Goal: Task Accomplishment & Management: Use online tool/utility

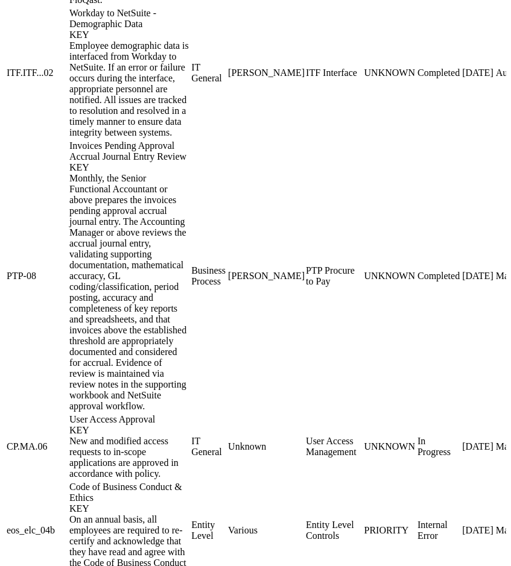
scroll to position [963, 0]
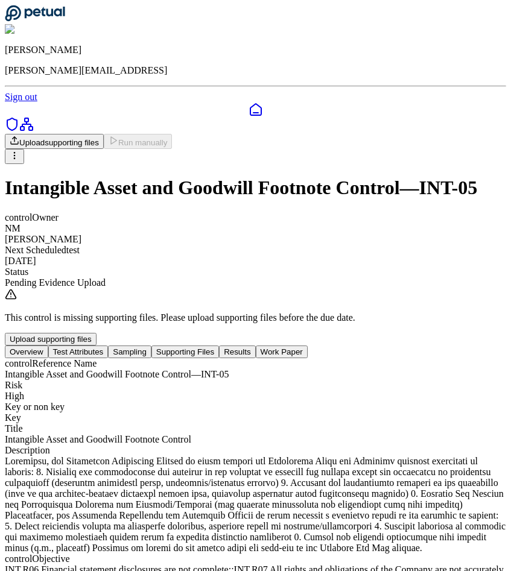
click at [19, 103] on link at bounding box center [255, 110] width 501 height 14
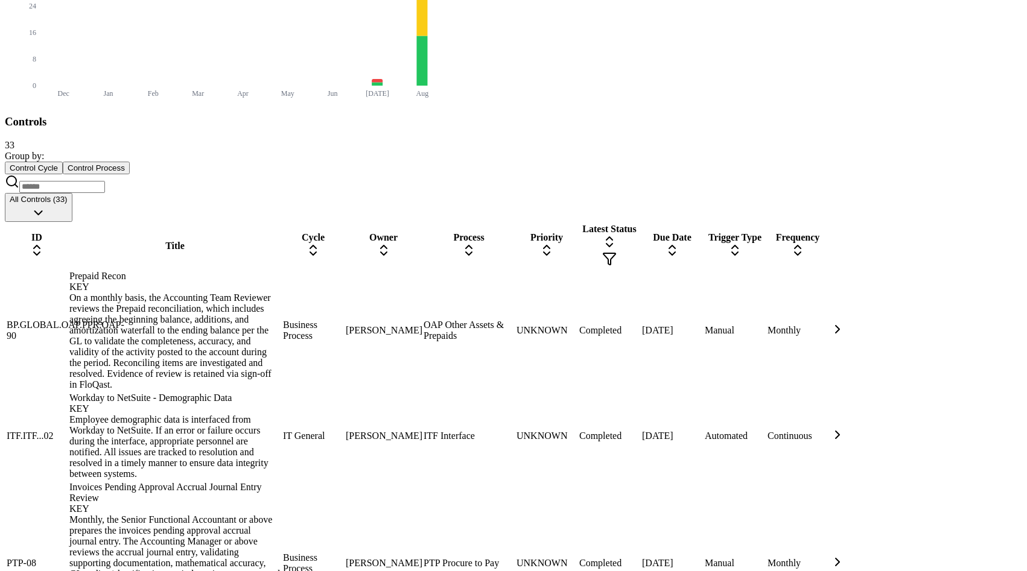
scroll to position [571, 0]
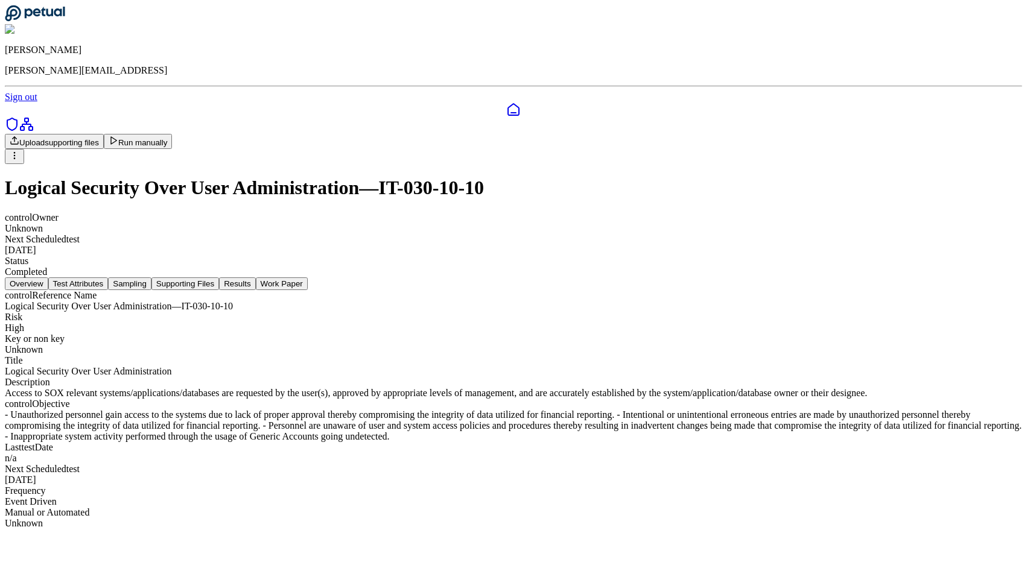
click at [109, 277] on button "Test Attributes" at bounding box center [78, 283] width 60 height 13
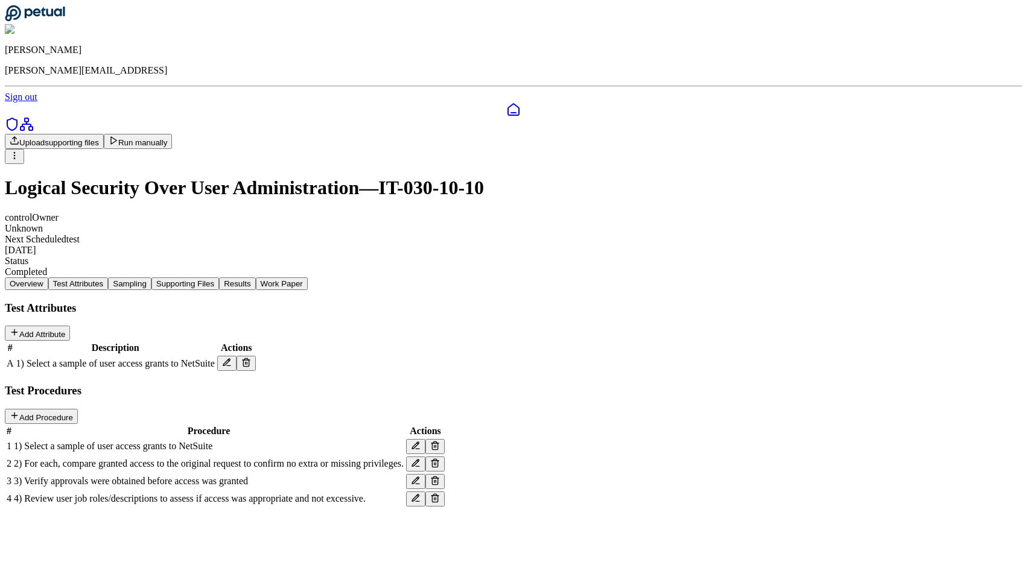
click at [151, 277] on button "Sampling" at bounding box center [129, 283] width 43 height 13
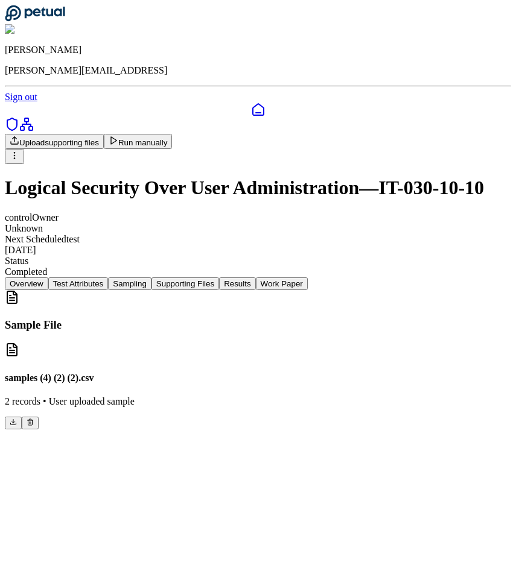
click at [173, 134] on button "Run manually" at bounding box center [138, 141] width 69 height 15
click at [446, 212] on div "control Owner Unknown Next Scheduled test [DATE] Status Completed" at bounding box center [258, 244] width 506 height 65
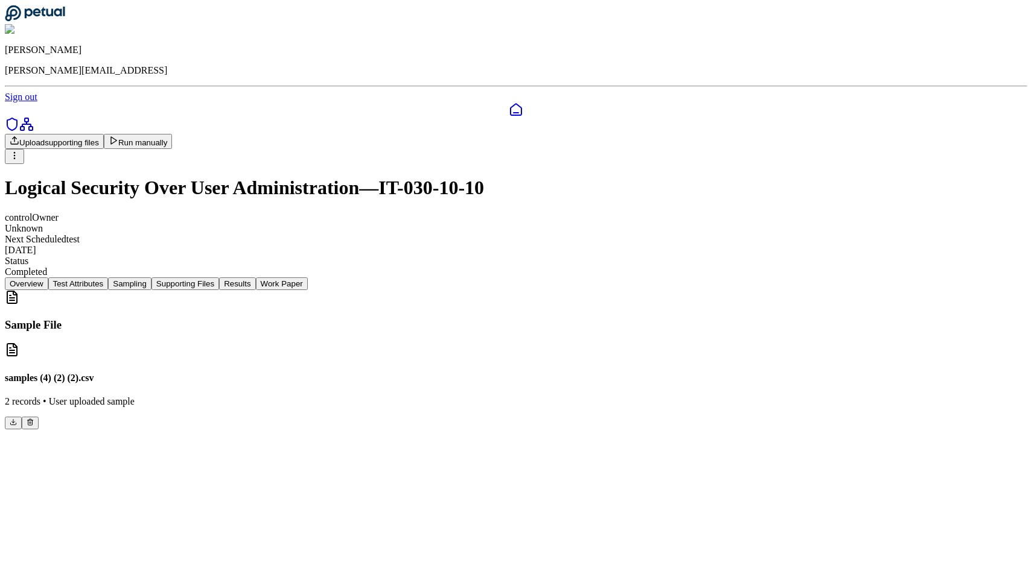
click at [118, 136] on icon at bounding box center [114, 141] width 10 height 10
click at [437, 430] on main "Upload supporting files Run manually Logical Security Over User Administration …" at bounding box center [516, 282] width 1022 height 296
click at [173, 134] on button "Run manually" at bounding box center [138, 141] width 69 height 15
click at [118, 136] on icon at bounding box center [114, 141] width 10 height 10
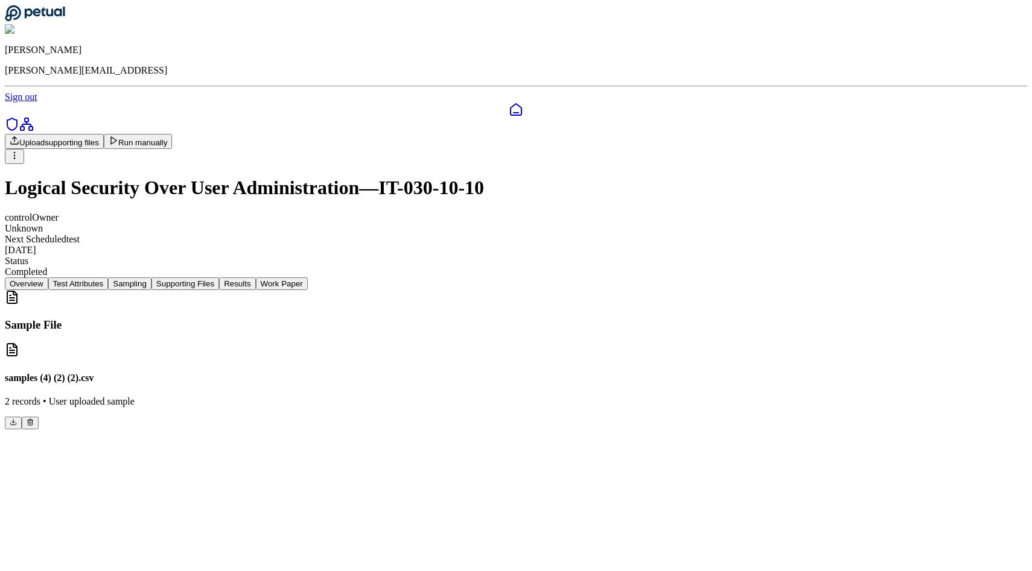
click at [118, 136] on icon at bounding box center [114, 141] width 10 height 10
click at [515, 212] on div "control Owner Unknown Next Scheduled test [DATE] Status Completed" at bounding box center [516, 244] width 1022 height 65
